Goal: Transaction & Acquisition: Purchase product/service

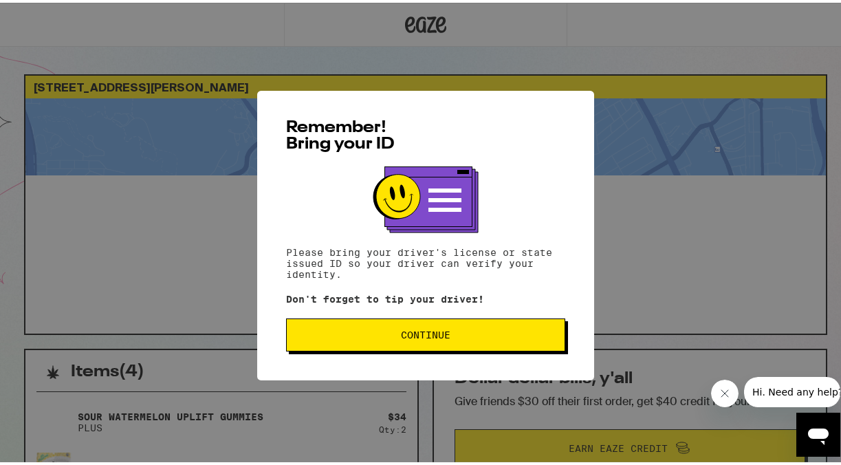
click at [438, 353] on div "Remember! Bring your ID Please bring your driver's license or state issued ID s…" at bounding box center [425, 232] width 337 height 289
click at [430, 342] on button "Continue" at bounding box center [425, 332] width 279 height 33
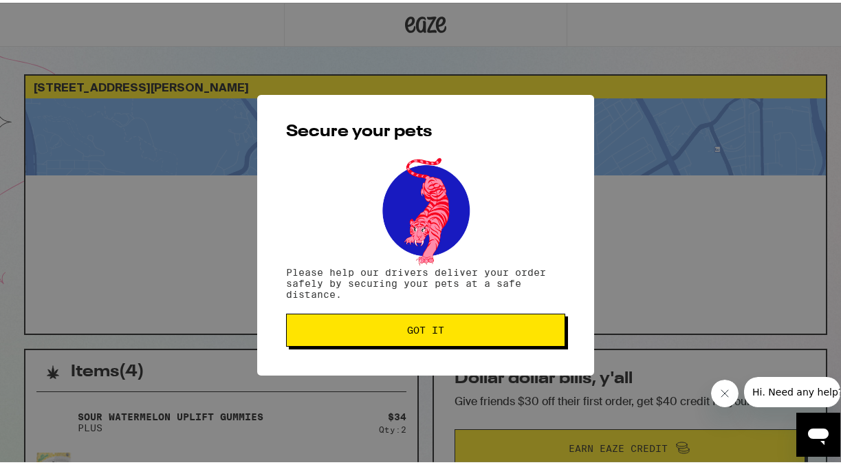
click at [430, 342] on button "Got it" at bounding box center [425, 327] width 279 height 33
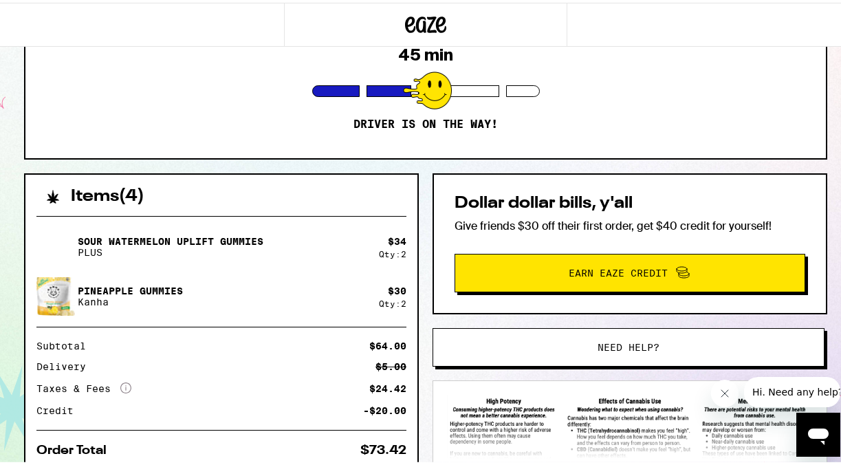
scroll to position [206, 0]
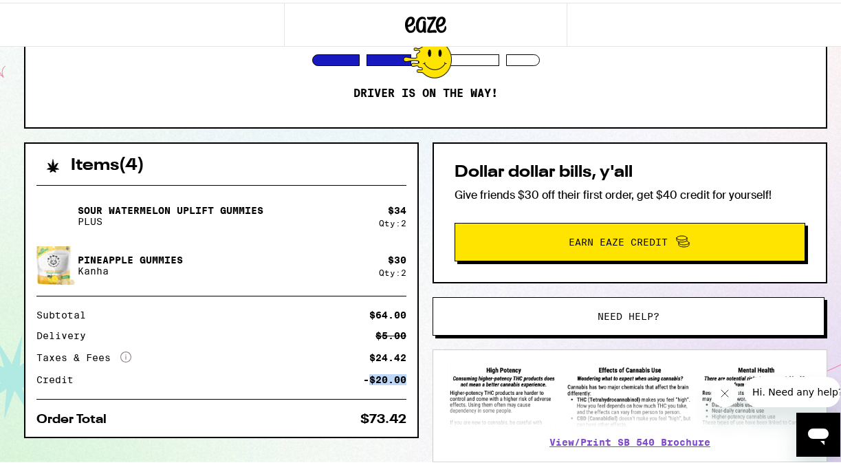
drag, startPoint x: 362, startPoint y: 380, endPoint x: 401, endPoint y: 380, distance: 39.2
click at [401, 380] on div "-$20.00" at bounding box center [384, 377] width 43 height 10
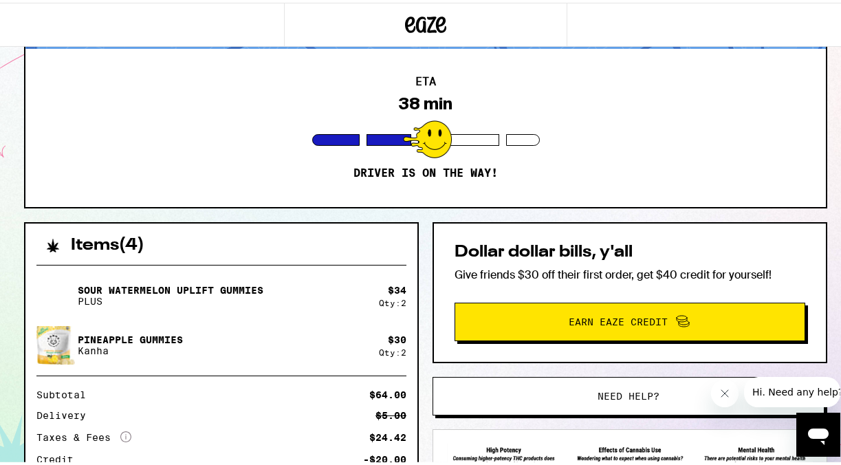
scroll to position [0, 0]
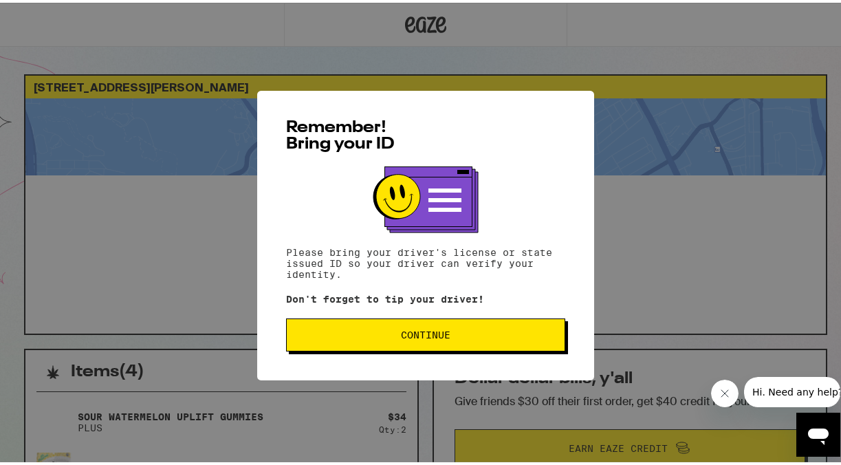
click at [432, 344] on button "Continue" at bounding box center [425, 332] width 279 height 33
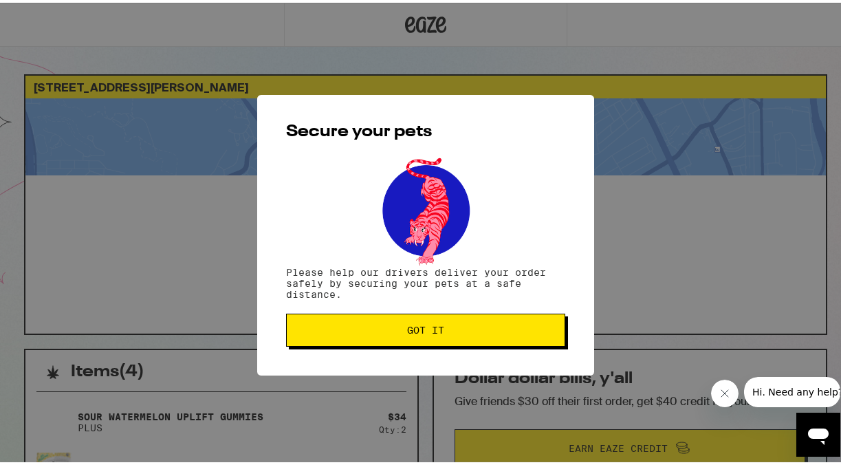
click at [423, 332] on span "Got it" at bounding box center [425, 327] width 37 height 10
